Goal: Transaction & Acquisition: Obtain resource

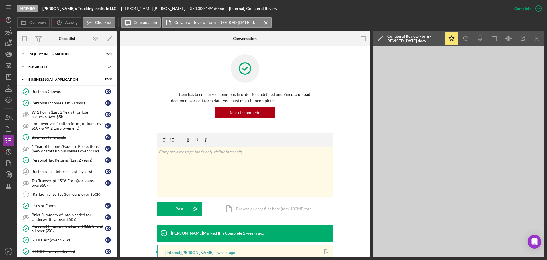
scroll to position [86, 0]
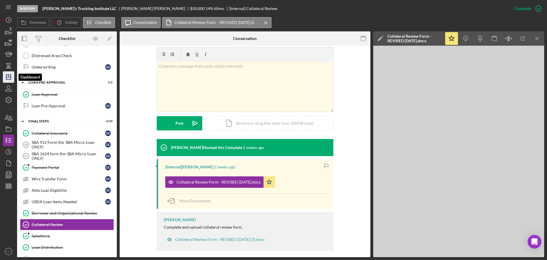
click at [11, 78] on polygon "button" at bounding box center [8, 77] width 5 height 5
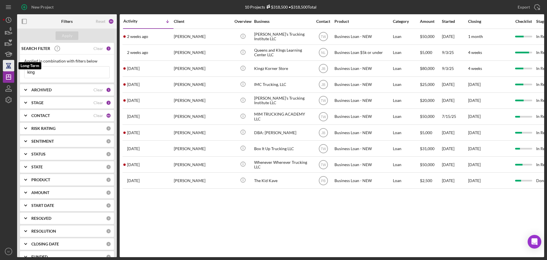
drag, startPoint x: 39, startPoint y: 70, endPoint x: 10, endPoint y: 69, distance: 29.7
click at [12, 68] on div "New Project 10 Projects $318,500 • $318,500 Total king Export Icon/Export Filte…" at bounding box center [274, 128] width 542 height 257
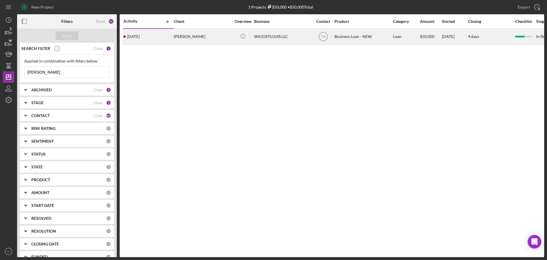
type input "[PERSON_NAME]"
click at [196, 39] on div "[PERSON_NAME]" at bounding box center [202, 36] width 57 height 15
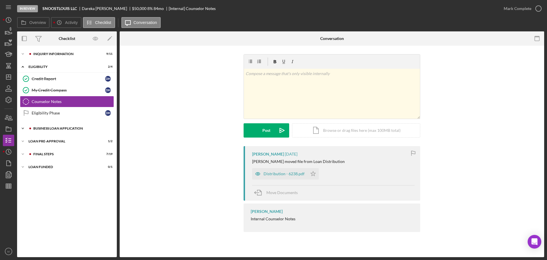
click at [46, 129] on div "BUSINESS LOAN APPLICATION" at bounding box center [71, 128] width 76 height 3
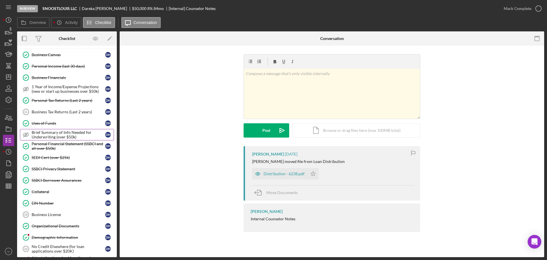
scroll to position [143, 0]
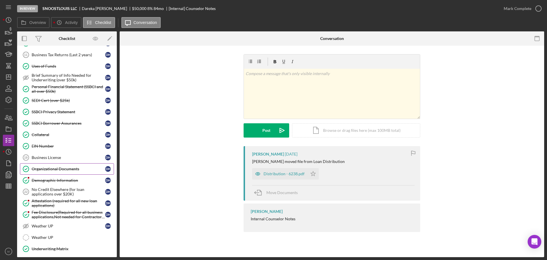
click at [52, 168] on div "Organizational Documents" at bounding box center [69, 169] width 74 height 5
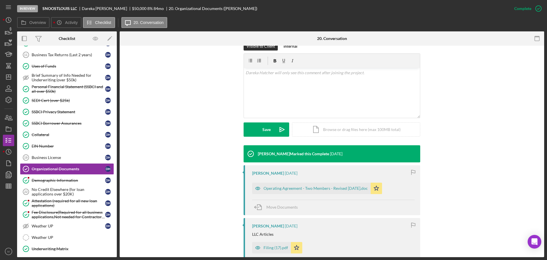
scroll to position [114, 0]
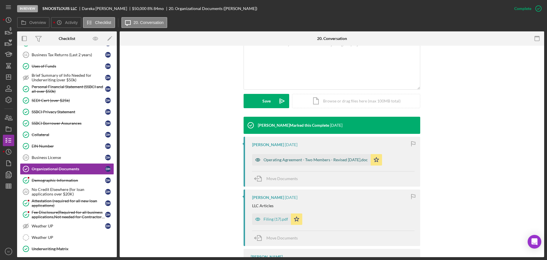
click at [279, 161] on div "Operating Agreement - Two Members - Revised [DATE].doc" at bounding box center [316, 159] width 104 height 5
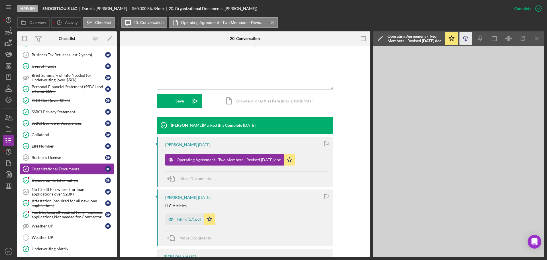
click at [464, 37] on icon "Icon/Download" at bounding box center [466, 38] width 13 height 13
click at [186, 218] on div "Filing (17).pdf" at bounding box center [189, 219] width 25 height 5
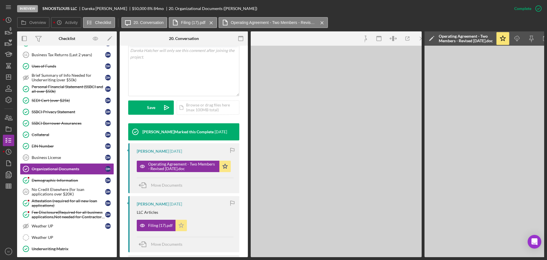
scroll to position [120, 0]
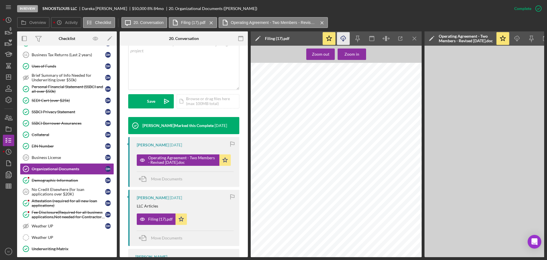
click at [341, 37] on icon "button" at bounding box center [343, 37] width 5 height 3
click at [40, 135] on div "Collateral" at bounding box center [69, 134] width 74 height 5
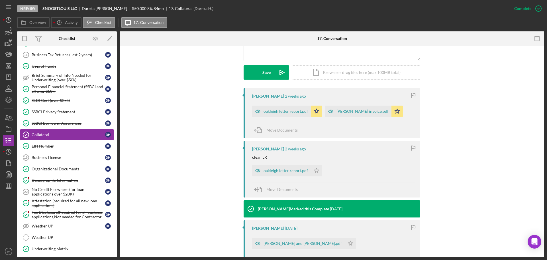
scroll to position [171, 0]
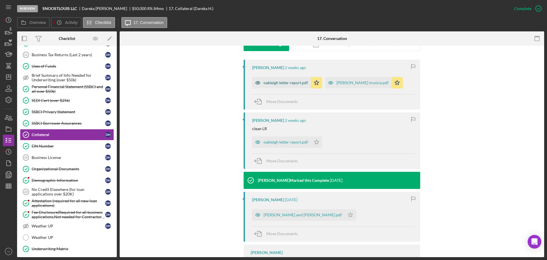
click at [295, 82] on div "oakleigh letter report.pdf" at bounding box center [286, 82] width 44 height 5
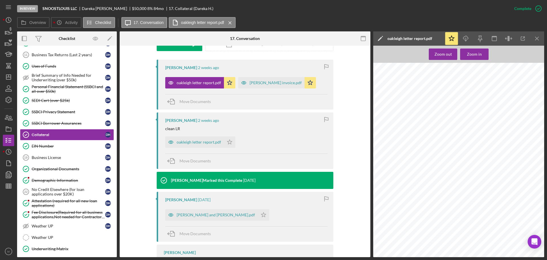
drag, startPoint x: 465, startPoint y: 36, endPoint x: 459, endPoint y: 37, distance: 6.6
click at [464, 36] on icon "Icon/Download" at bounding box center [466, 38] width 13 height 13
